Goal: Transaction & Acquisition: Book appointment/travel/reservation

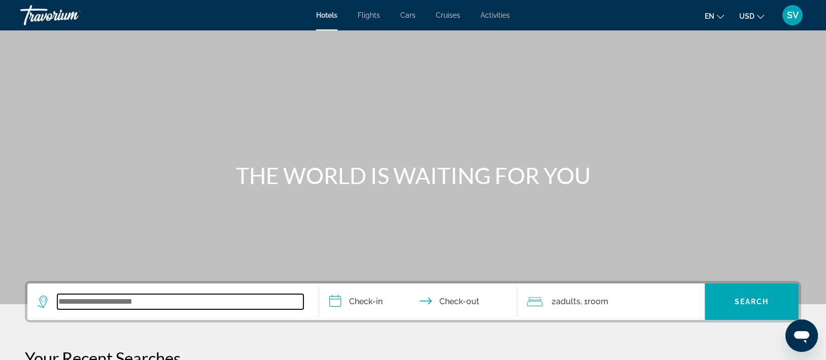
click at [117, 304] on input "Search widget" at bounding box center [180, 301] width 246 height 15
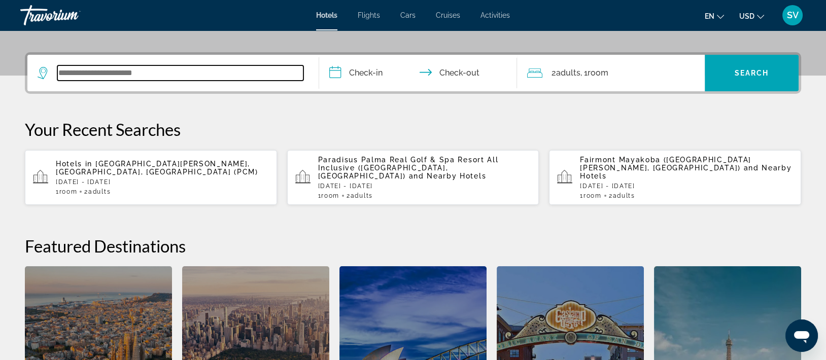
scroll to position [248, 0]
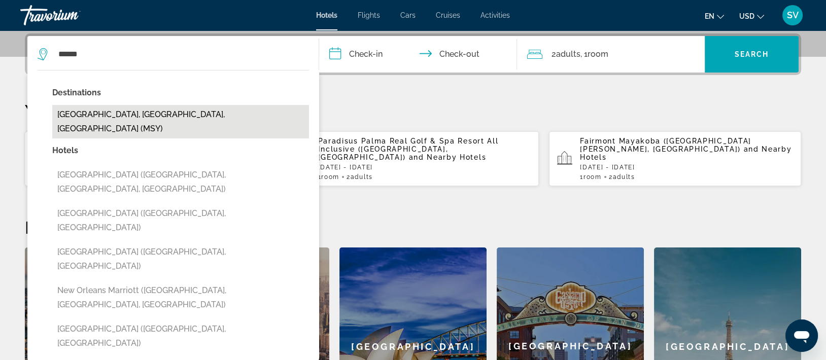
click at [142, 111] on button "[GEOGRAPHIC_DATA], [GEOGRAPHIC_DATA], [GEOGRAPHIC_DATA] (MSY)" at bounding box center [180, 121] width 257 height 33
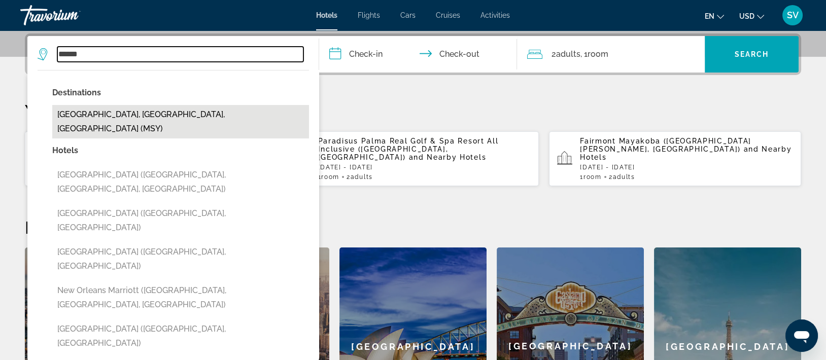
type input "**********"
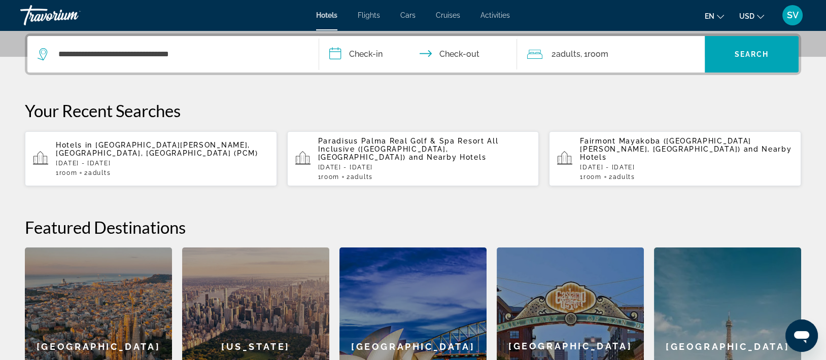
click at [370, 47] on input "**********" at bounding box center [420, 56] width 202 height 40
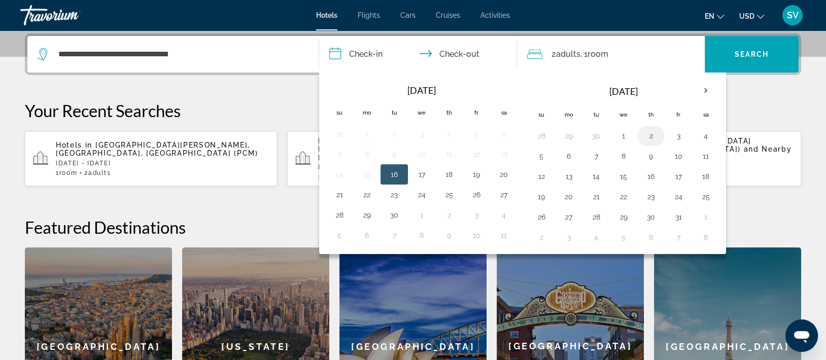
click at [650, 133] on button "2" at bounding box center [651, 136] width 16 height 14
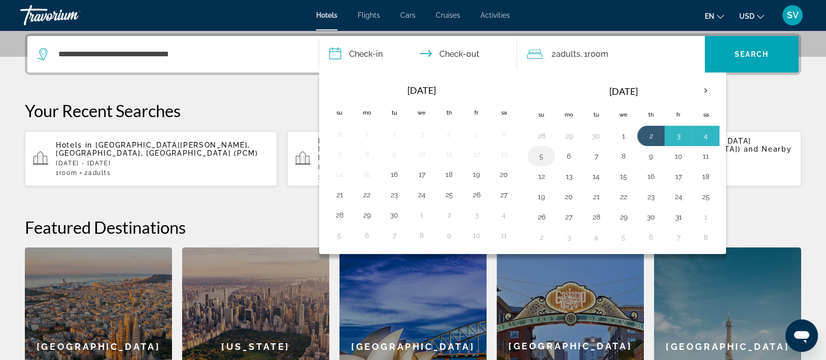
click at [544, 151] on button "5" at bounding box center [541, 156] width 16 height 14
type input "**********"
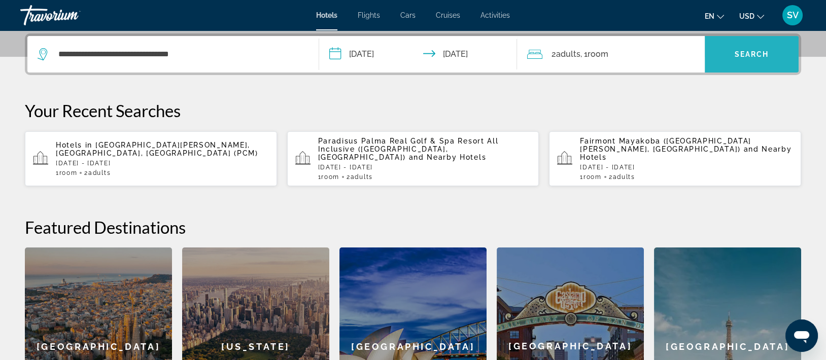
click at [762, 67] on span "Search widget" at bounding box center [752, 54] width 94 height 37
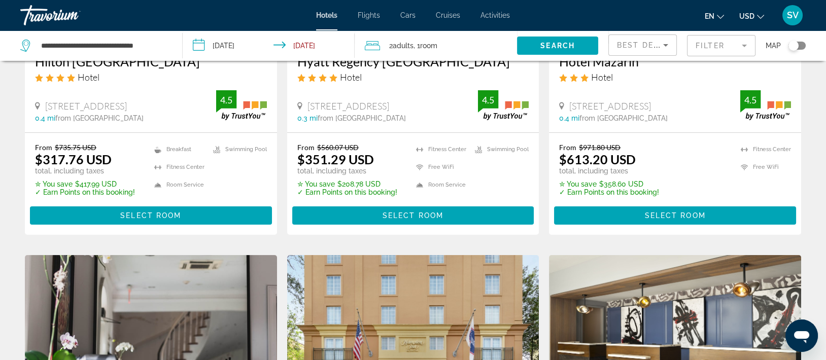
scroll to position [216, 0]
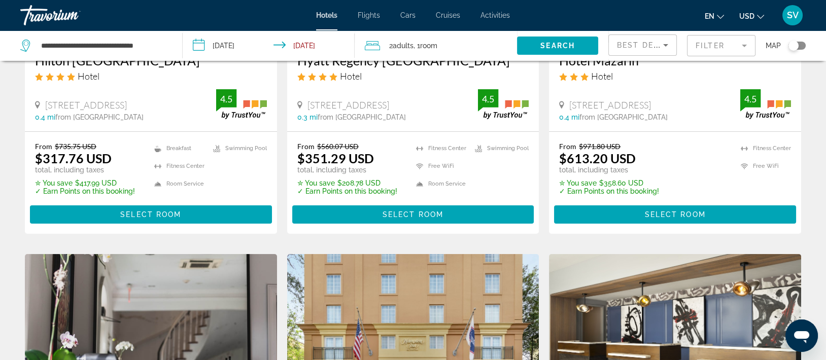
click at [625, 13] on div "en English Español Français Italiano Português русский USD USD ($) MXN (Mex$) C…" at bounding box center [663, 15] width 286 height 21
click at [73, 213] on span "Main content" at bounding box center [151, 214] width 242 height 24
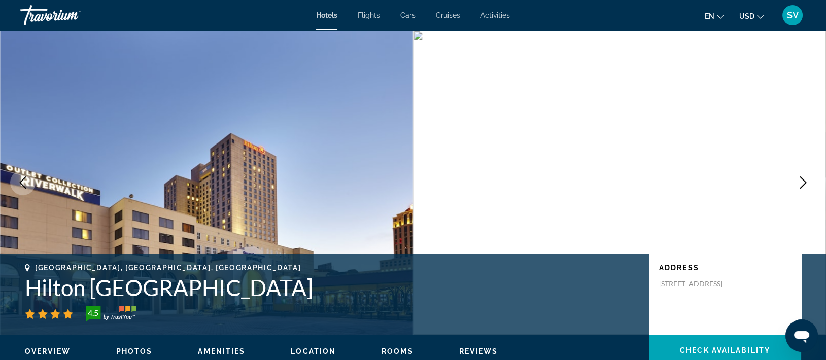
click at [92, 196] on img "Main content" at bounding box center [206, 182] width 413 height 304
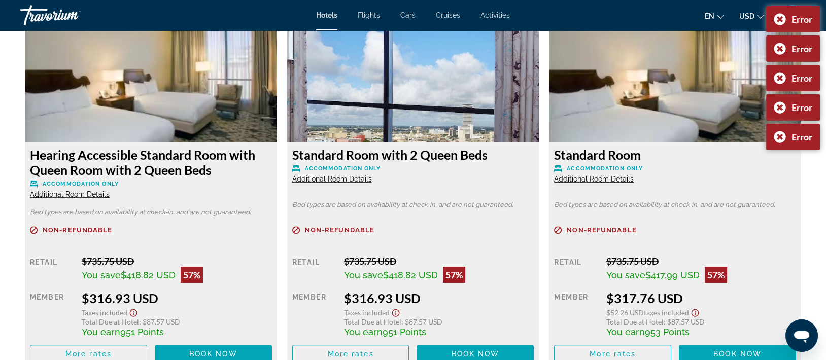
scroll to position [1421, 0]
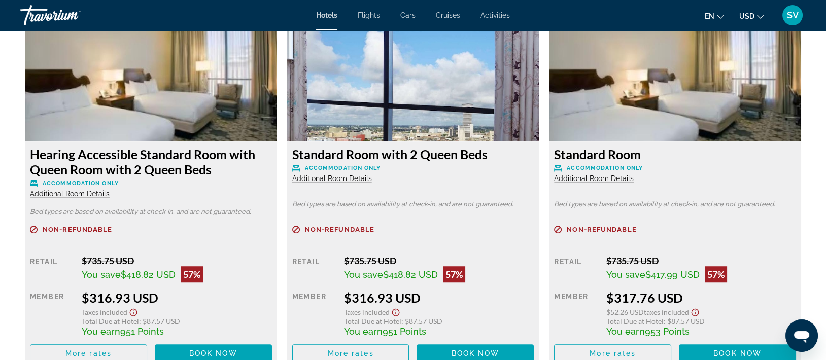
click at [338, 180] on span "Additional Room Details" at bounding box center [332, 178] width 80 height 8
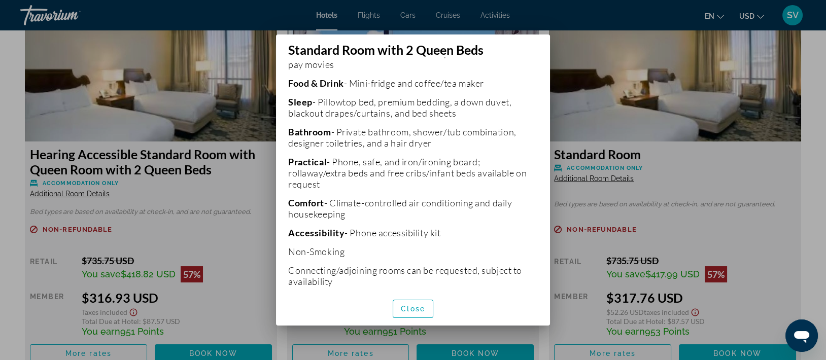
scroll to position [474, 0]
click at [415, 302] on span "button" at bounding box center [413, 309] width 40 height 24
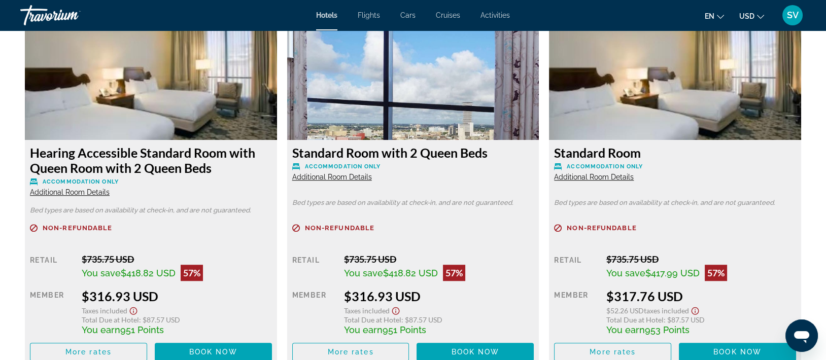
scroll to position [1415, 0]
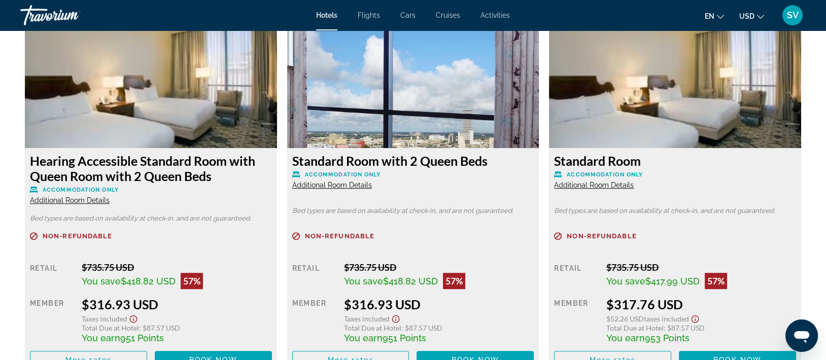
click at [592, 187] on span "Additional Room Details" at bounding box center [594, 185] width 80 height 8
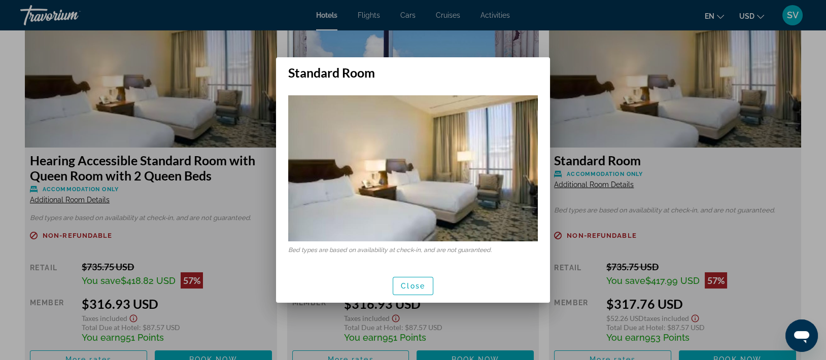
scroll to position [0, 0]
click at [412, 289] on span "Close" at bounding box center [413, 286] width 24 height 8
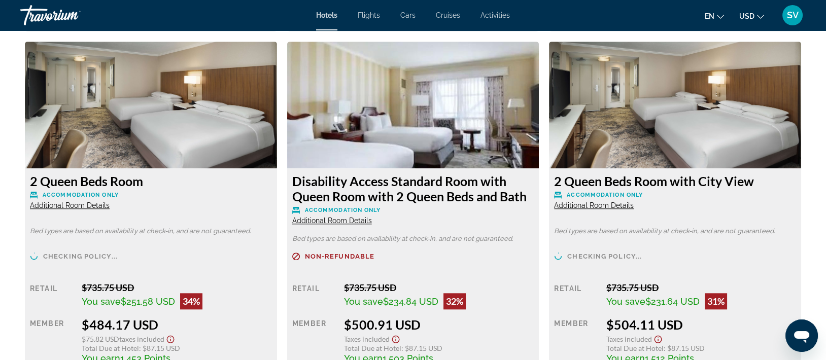
scroll to position [2112, 0]
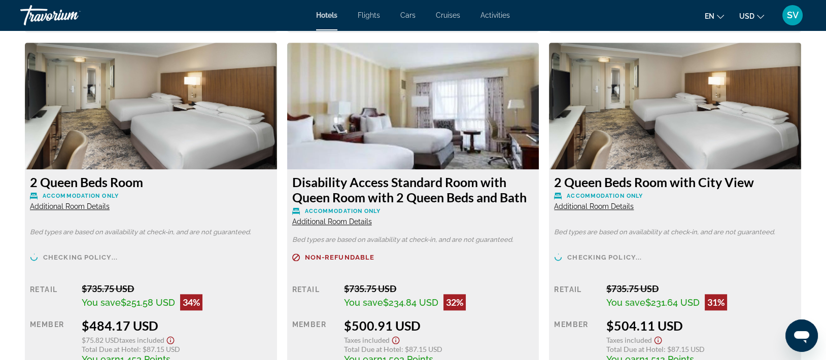
click at [89, 209] on span "Additional Room Details" at bounding box center [70, 206] width 80 height 8
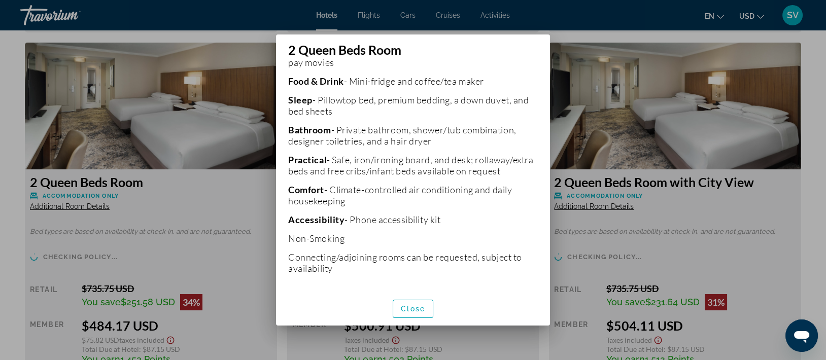
scroll to position [284, 0]
click at [407, 306] on span "Close" at bounding box center [413, 309] width 24 height 8
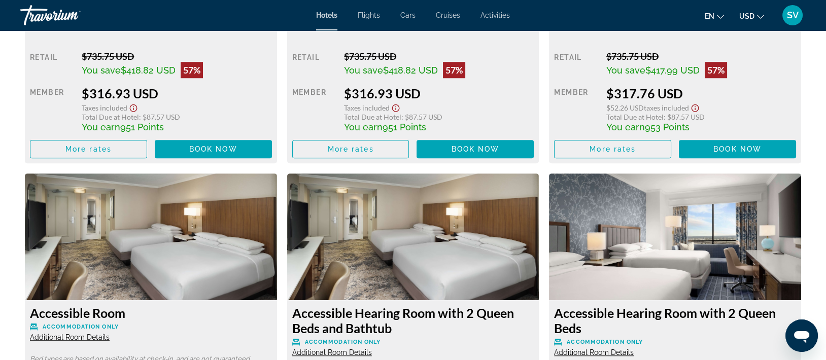
scroll to position [1621, 0]
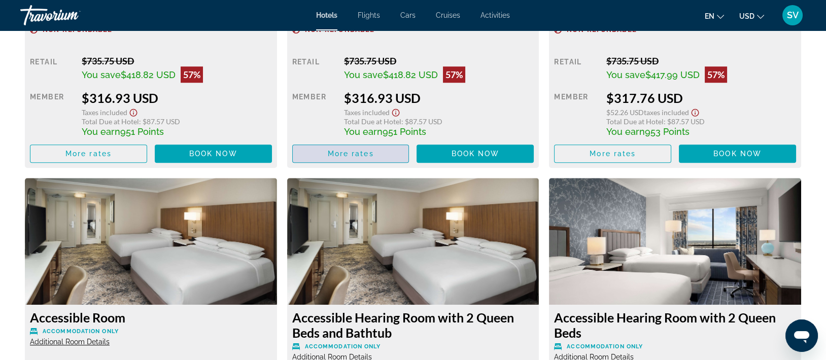
click at [374, 152] on span "Main content" at bounding box center [351, 154] width 116 height 24
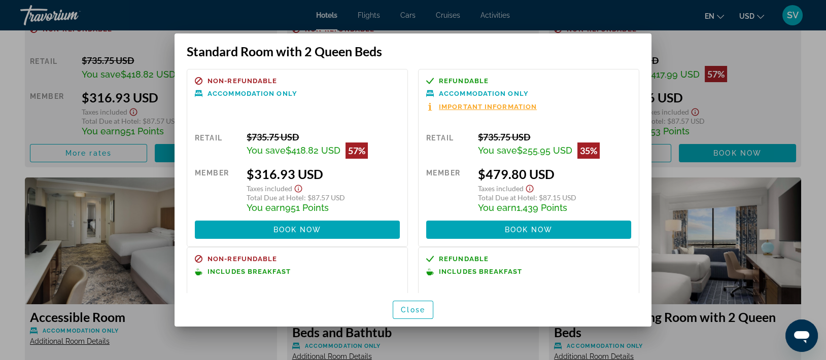
click at [768, 71] on div at bounding box center [413, 180] width 826 height 360
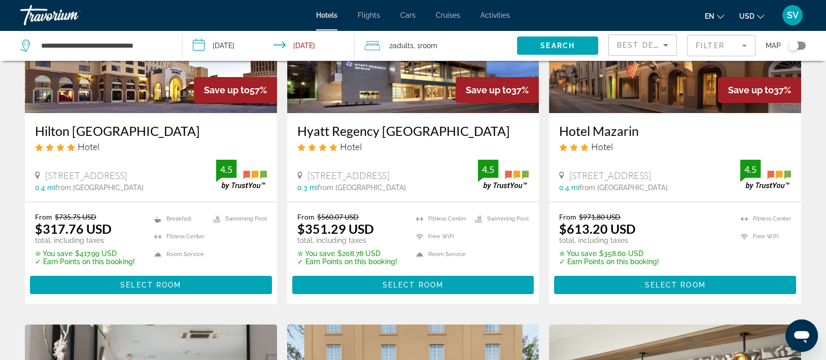
scroll to position [148, 0]
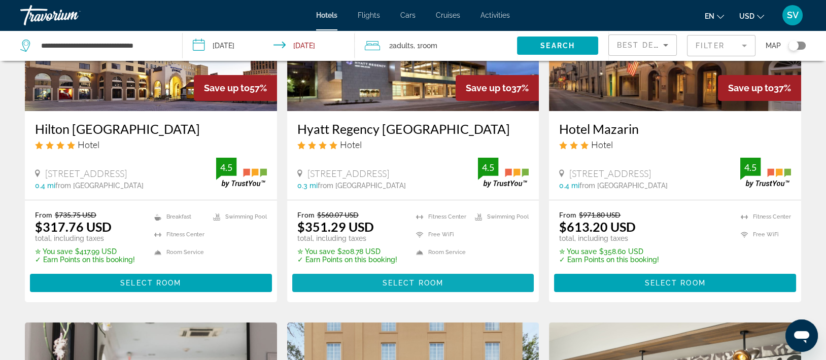
click at [406, 279] on span "Select Room" at bounding box center [412, 283] width 61 height 8
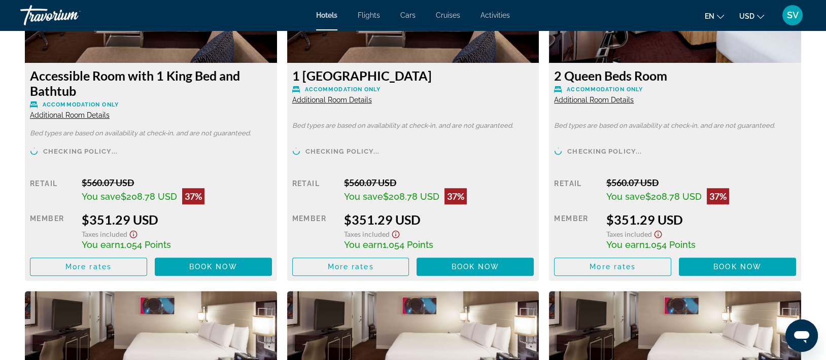
scroll to position [1501, 0]
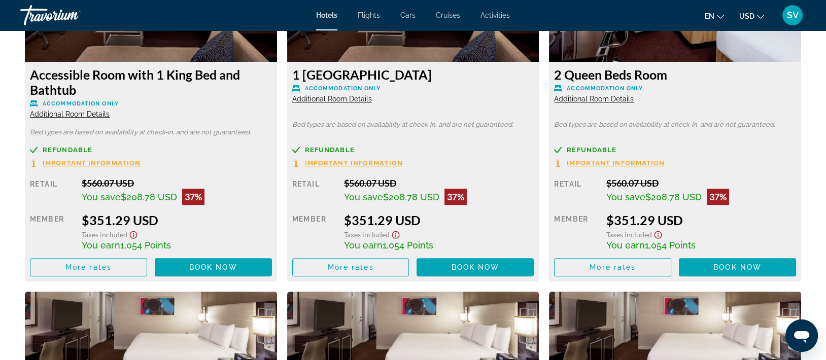
click at [601, 94] on div "2 Queen Beds Room Accommodation Only Additional Room Details" at bounding box center [675, 85] width 242 height 37
click at [601, 97] on span "Additional Room Details" at bounding box center [594, 99] width 80 height 8
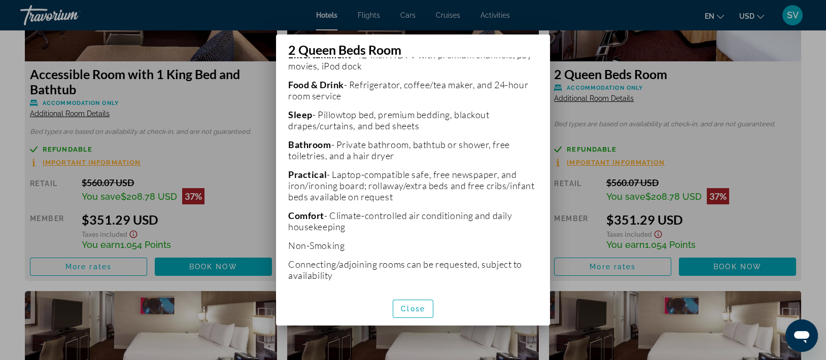
scroll to position [265, 0]
click at [409, 311] on span "Close" at bounding box center [413, 309] width 24 height 8
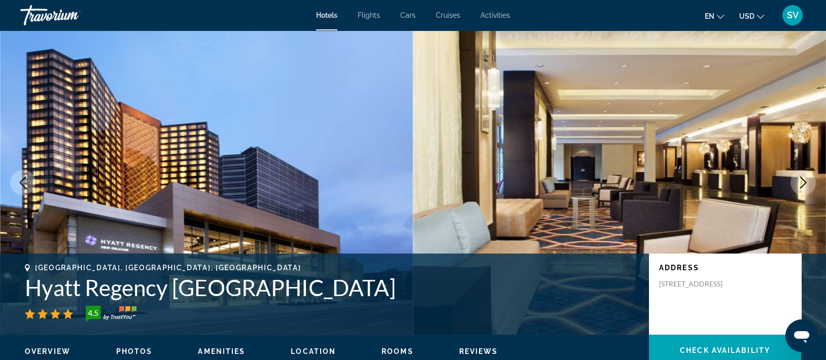
scroll to position [1501, 0]
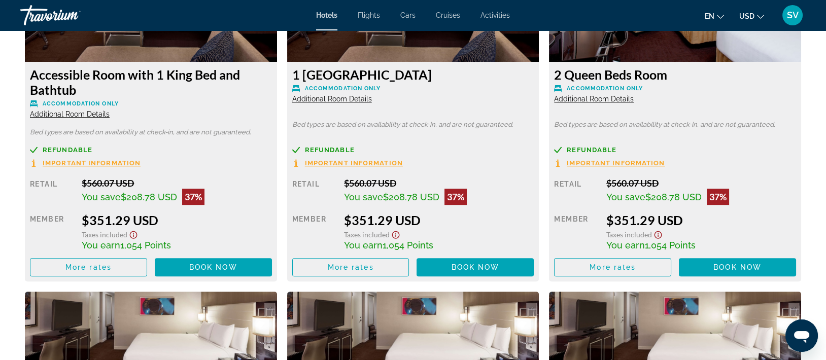
click at [603, 160] on span "Important Information" at bounding box center [616, 163] width 98 height 7
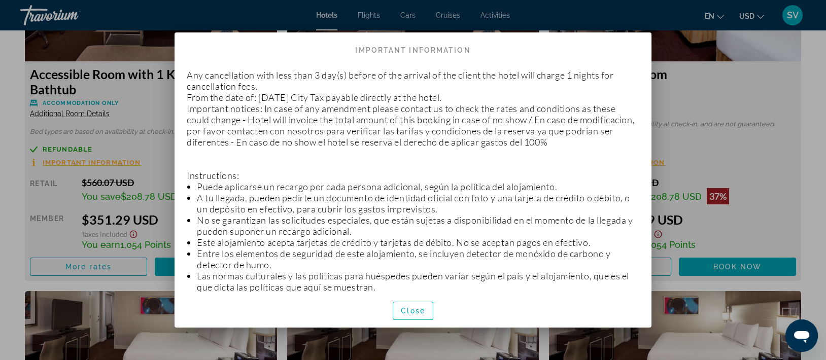
click at [739, 94] on div at bounding box center [413, 180] width 826 height 360
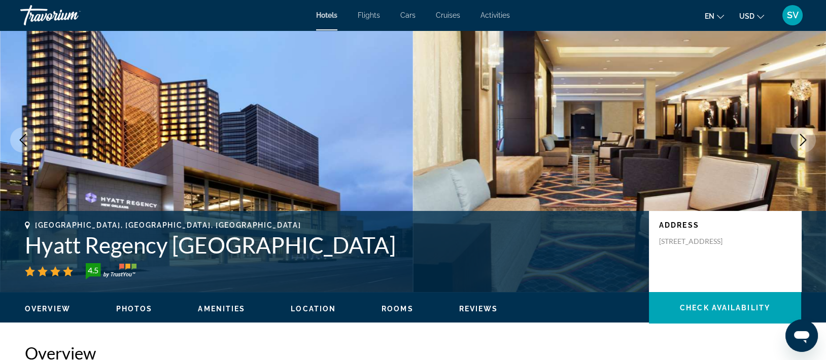
scroll to position [40, 0]
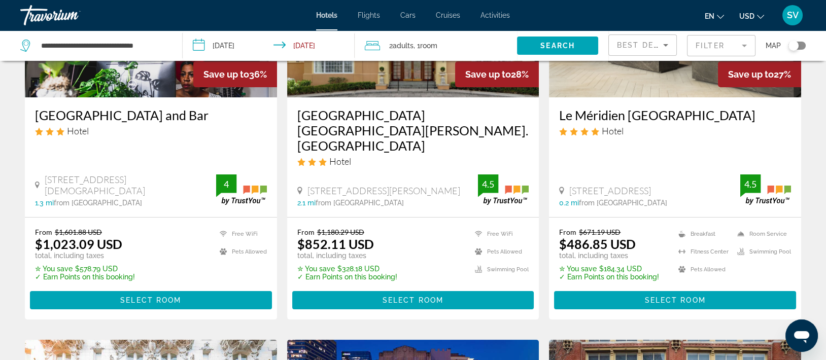
scroll to position [536, 0]
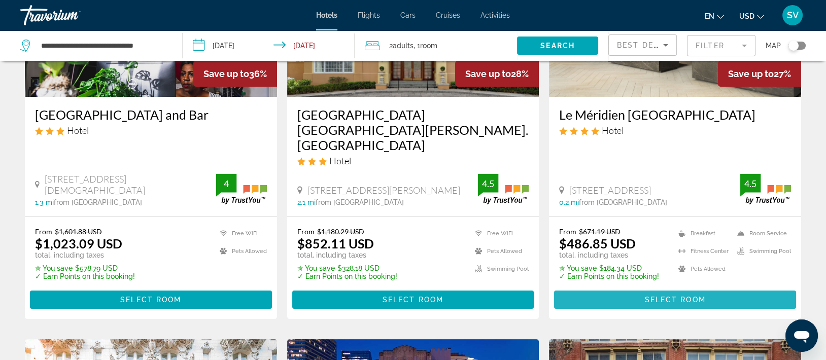
click at [622, 288] on span "Main content" at bounding box center [675, 300] width 242 height 24
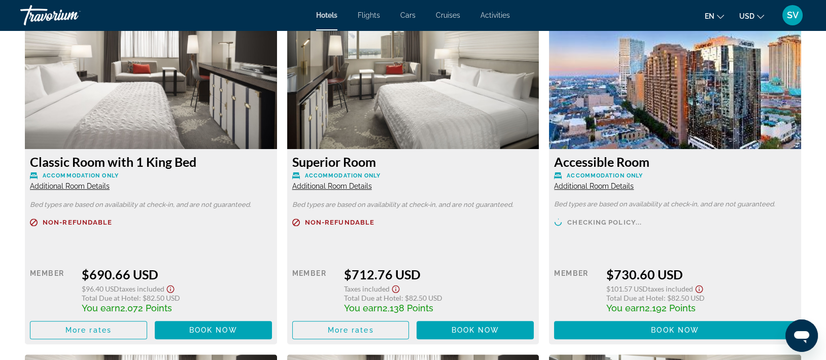
scroll to position [2111, 0]
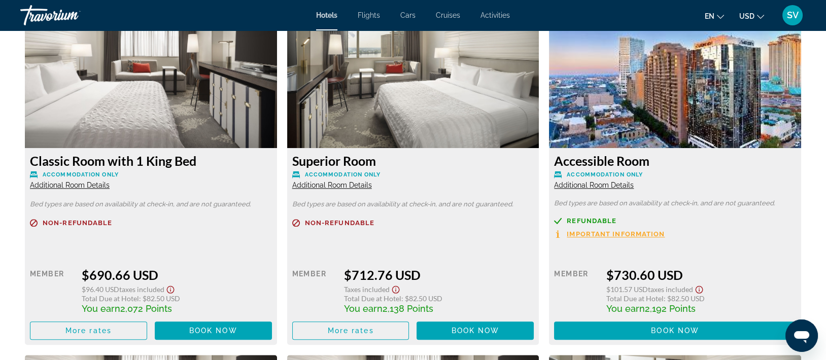
click at [341, 184] on span "Additional Room Details" at bounding box center [332, 185] width 80 height 8
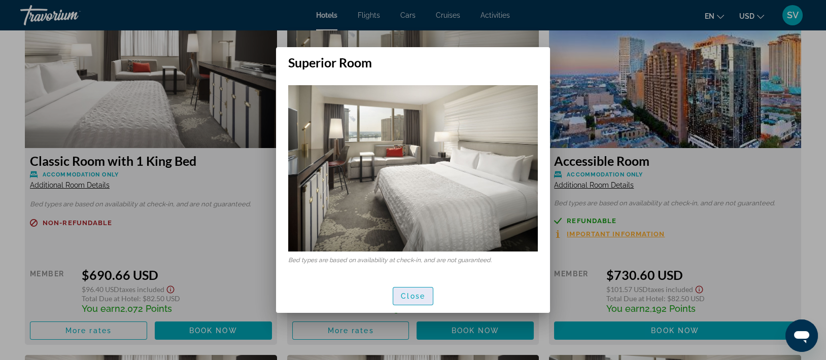
click at [407, 296] on span "Close" at bounding box center [413, 296] width 24 height 8
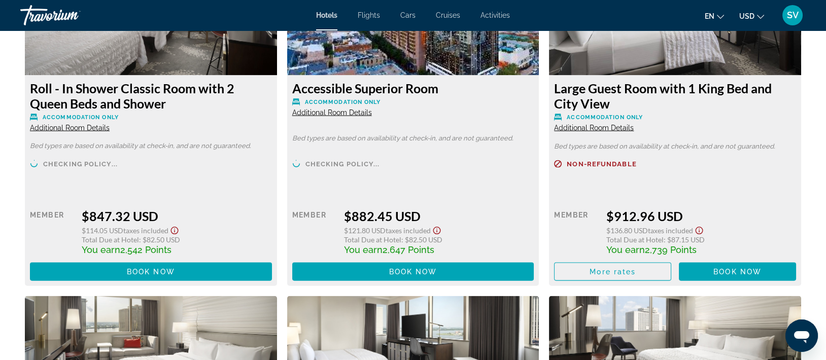
scroll to position [4278, 0]
